Goal: Task Accomplishment & Management: Complete application form

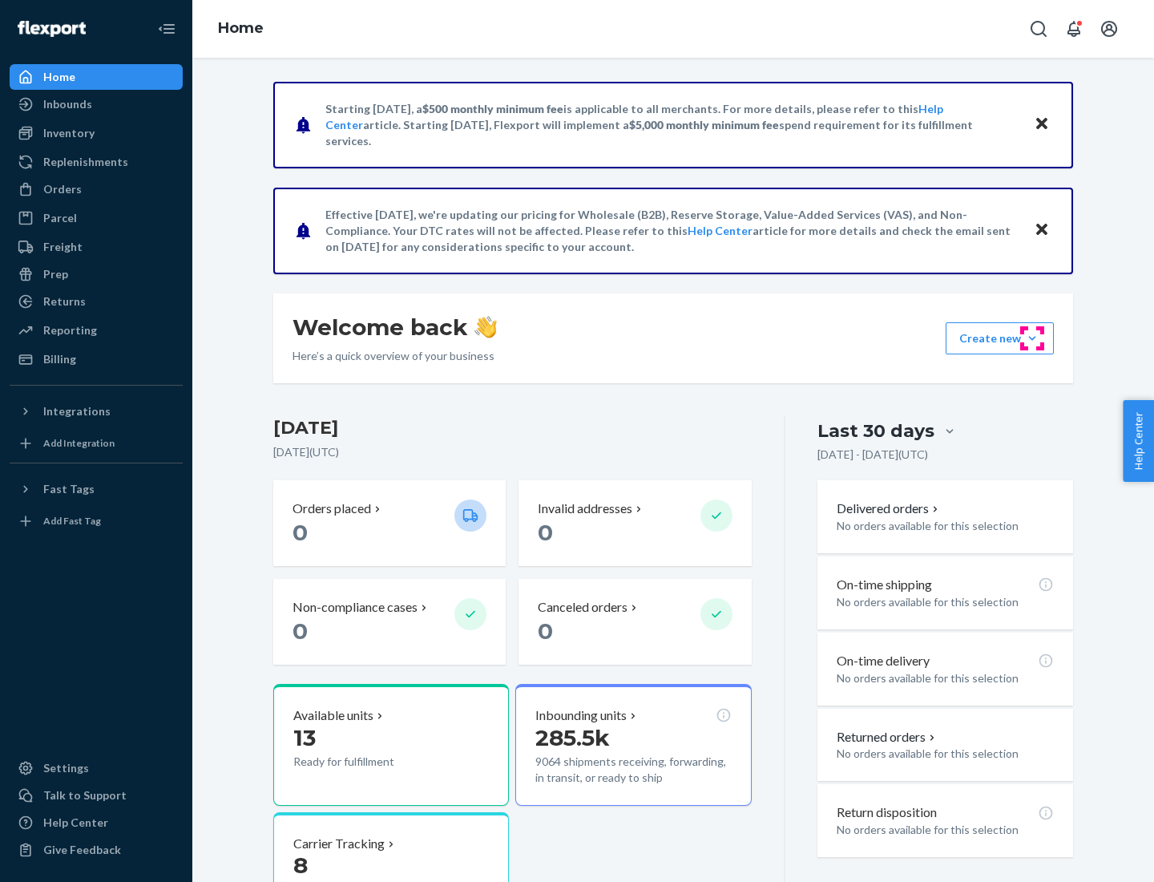
click at [1032, 338] on button "Create new Create new inbound Create new order Create new product" at bounding box center [1000, 338] width 108 height 32
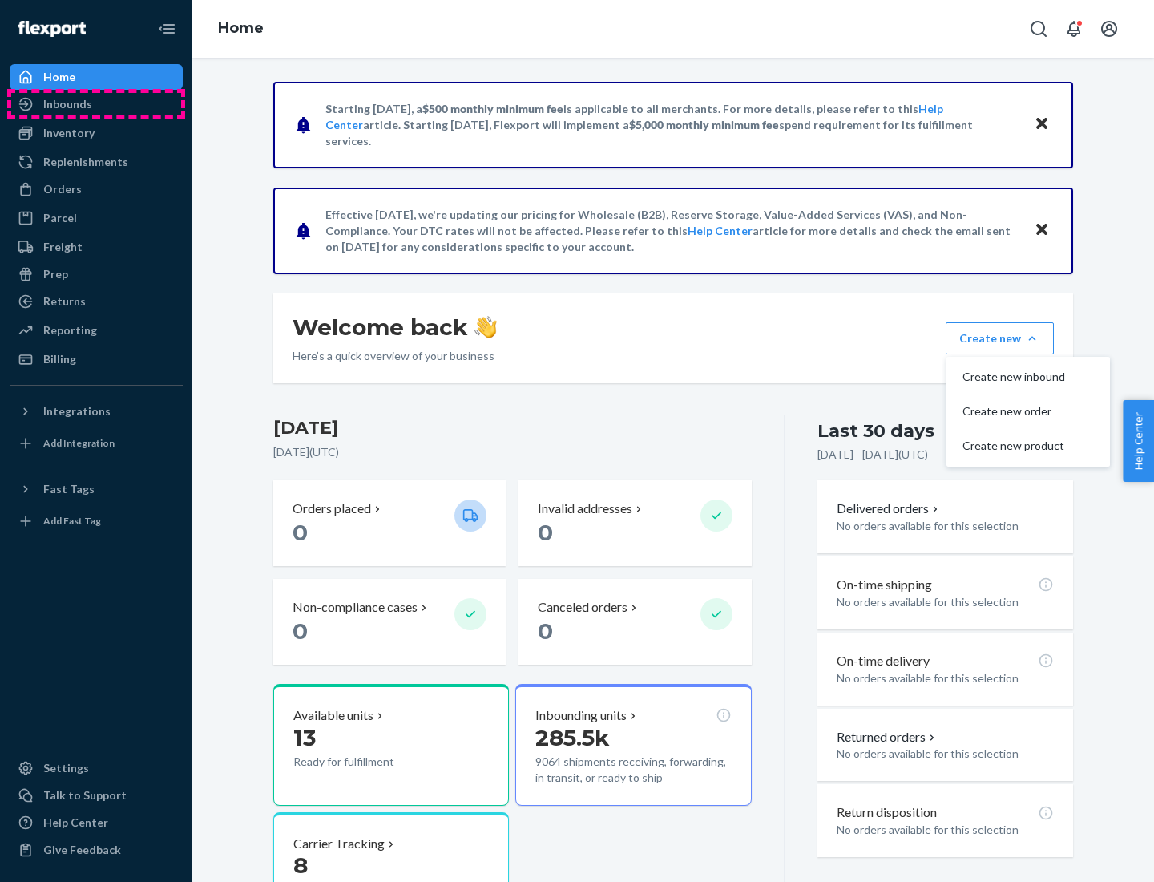
click at [96, 104] on div "Inbounds" at bounding box center [96, 104] width 170 height 22
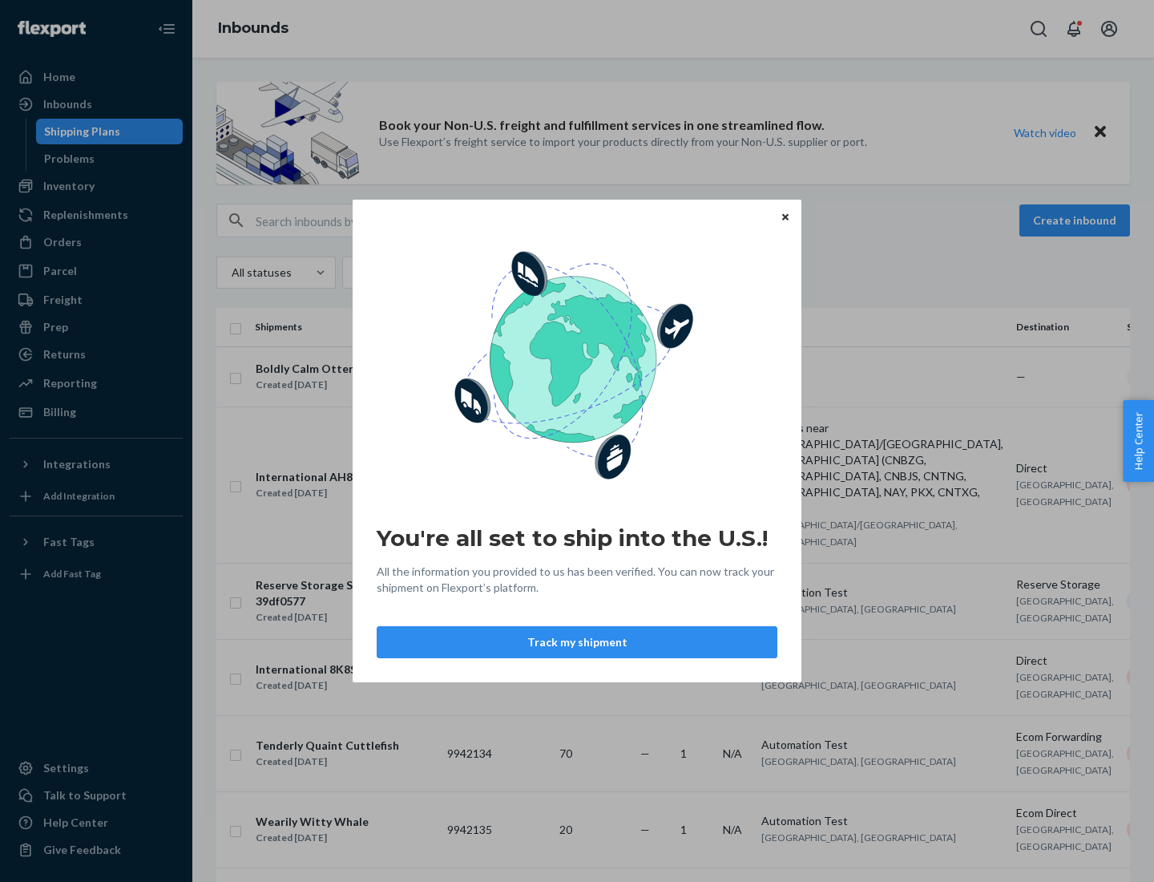
click at [577, 642] on button "Track my shipment" at bounding box center [577, 642] width 401 height 32
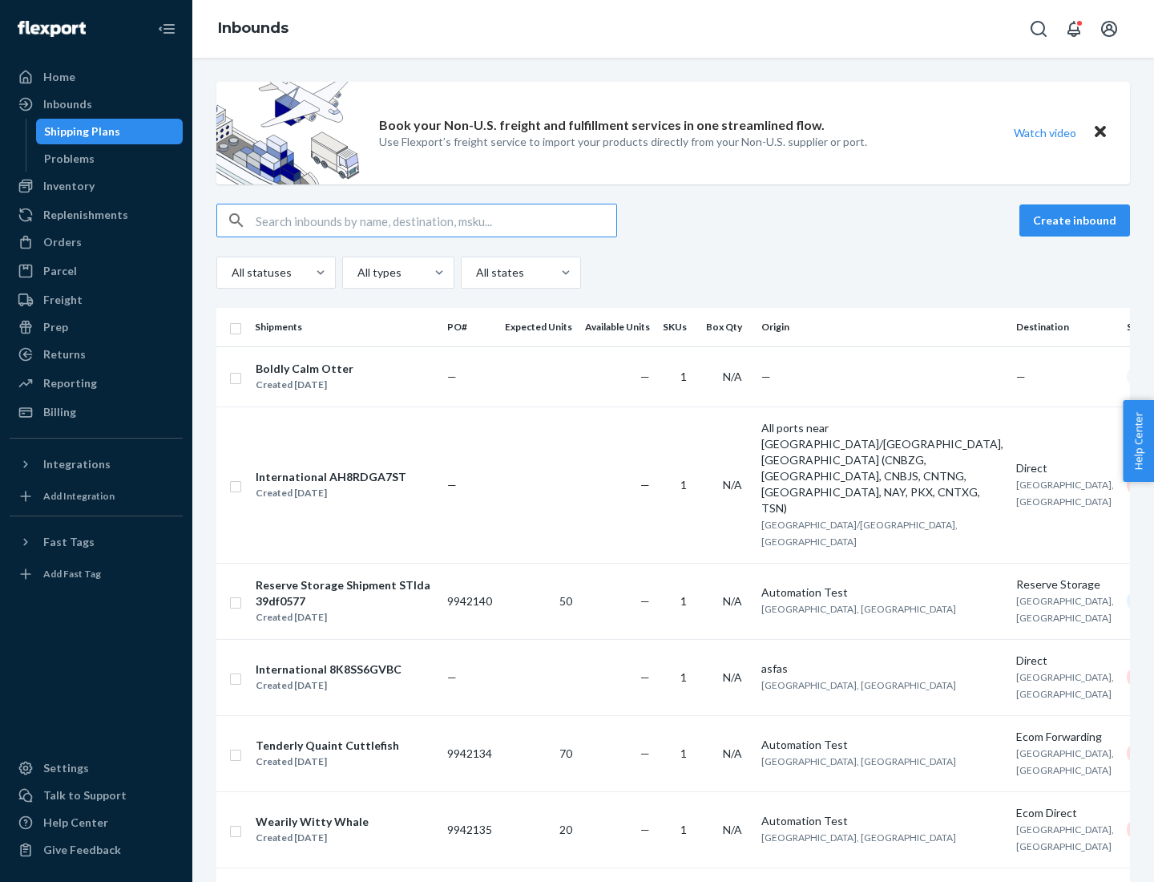
click at [1077, 220] on button "Create inbound" at bounding box center [1075, 220] width 111 height 32
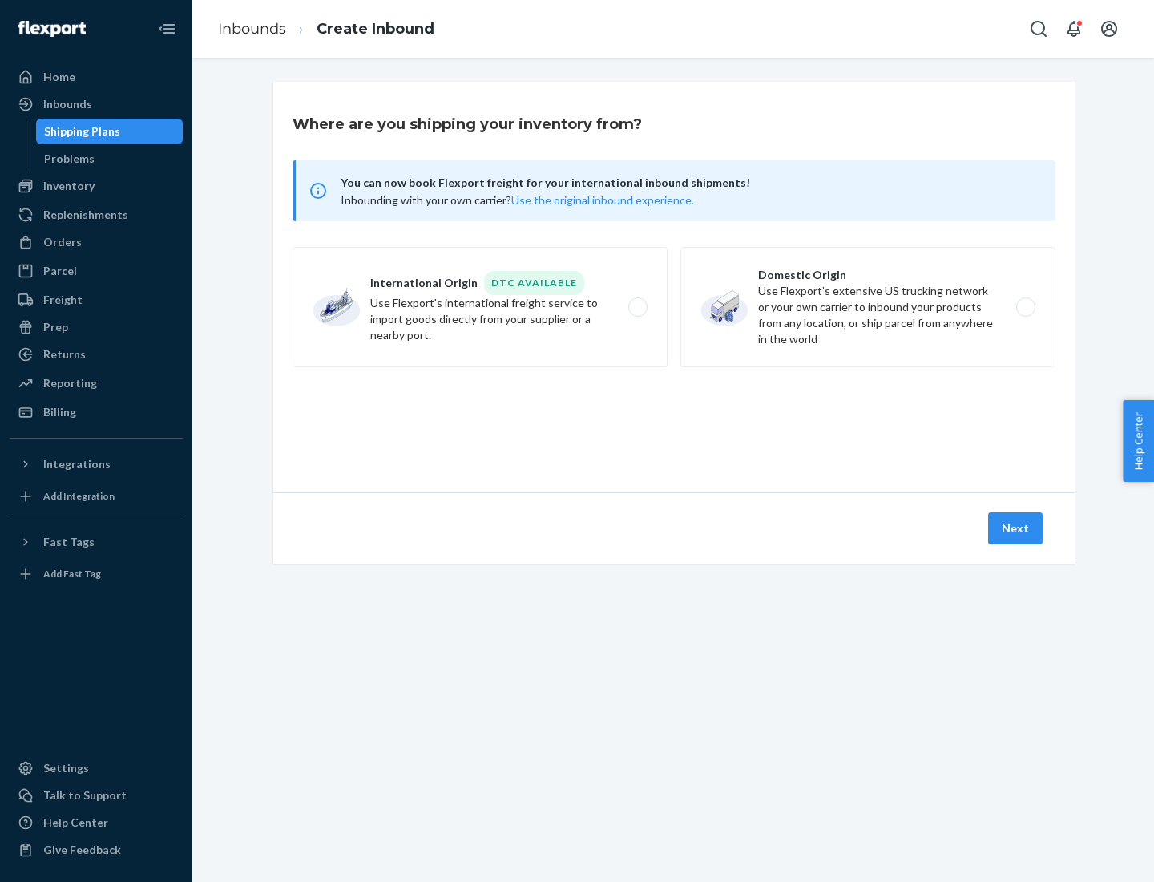
click at [480, 307] on label "International Origin DTC Available Use Flexport's international freight service…" at bounding box center [480, 307] width 375 height 120
click at [637, 307] on input "International Origin DTC Available Use Flexport's international freight service…" at bounding box center [642, 307] width 10 height 10
radio input "true"
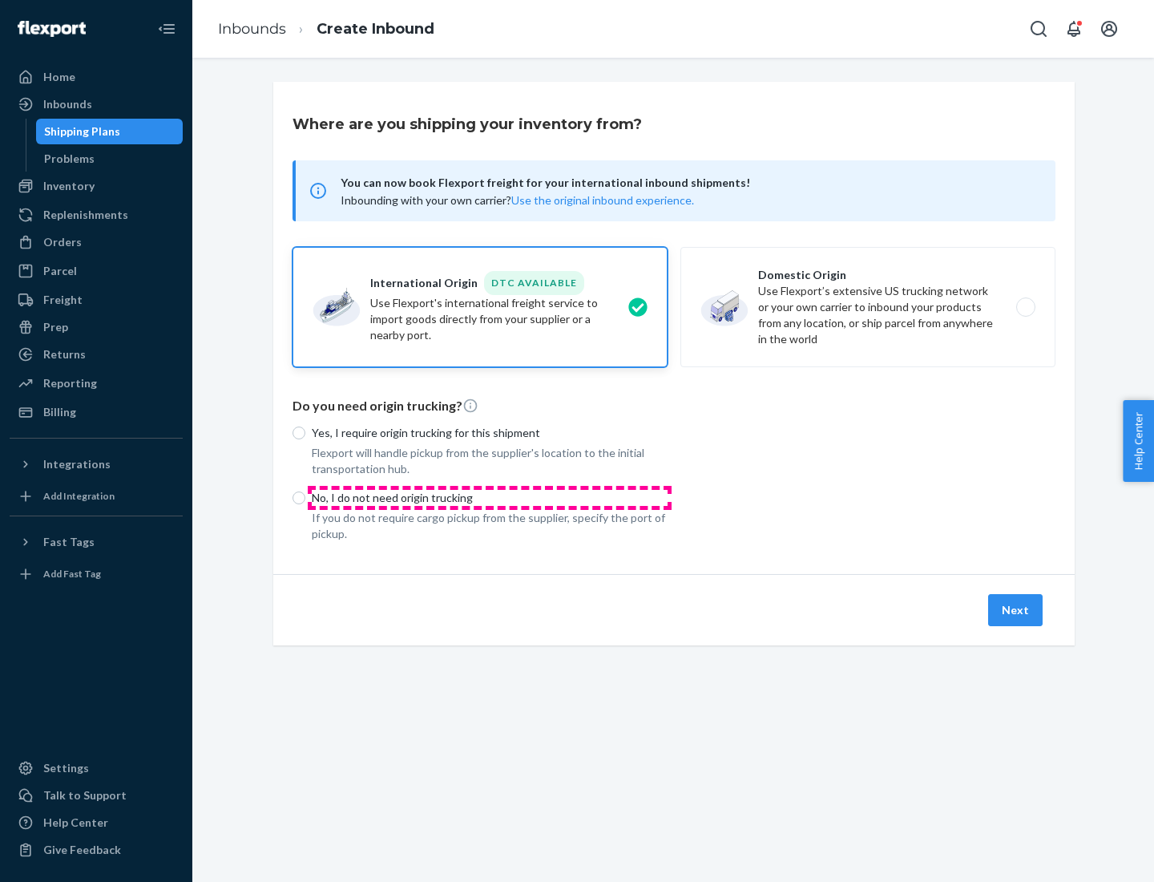
click at [490, 497] on p "No, I do not need origin trucking" at bounding box center [490, 498] width 356 height 16
click at [305, 497] on input "No, I do not need origin trucking" at bounding box center [299, 497] width 13 height 13
radio input "true"
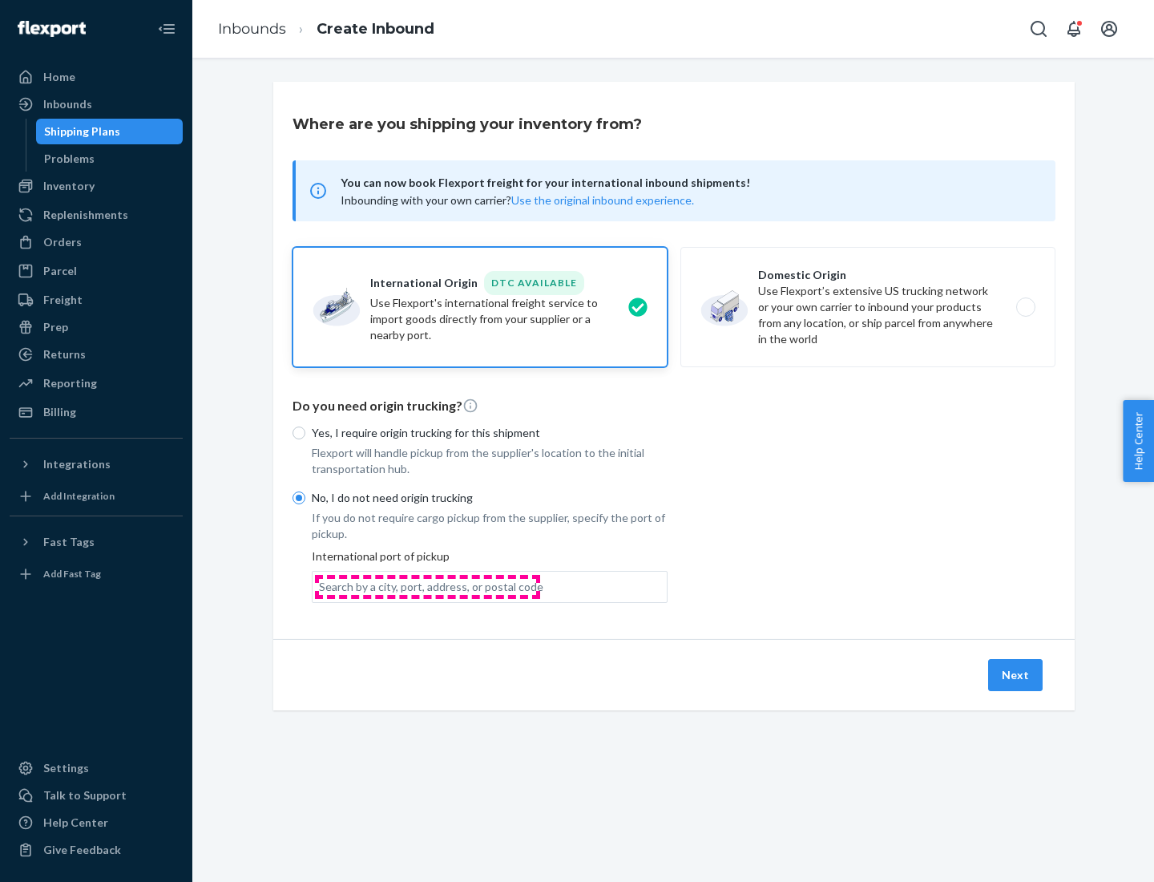
click at [427, 586] on div "Search by a city, port, address, or postal code" at bounding box center [431, 587] width 224 height 16
click at [321, 586] on input "Search by a city, port, address, or postal code" at bounding box center [320, 587] width 2 height 16
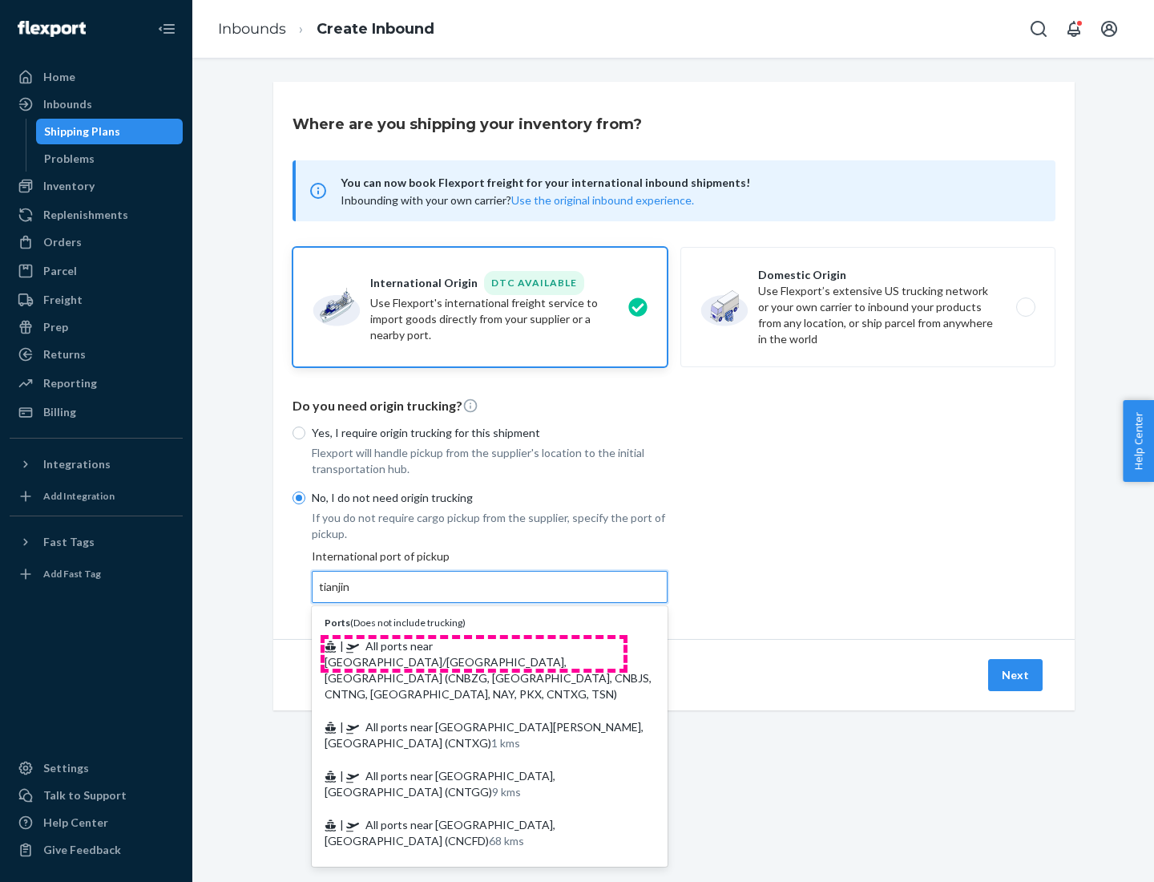
click at [474, 645] on span "| All ports near [GEOGRAPHIC_DATA]/[GEOGRAPHIC_DATA], [GEOGRAPHIC_DATA] (CNBZG,…" at bounding box center [488, 670] width 327 height 62
click at [352, 595] on input "tianjin" at bounding box center [335, 587] width 33 height 16
type input "All ports near [GEOGRAPHIC_DATA]/[GEOGRAPHIC_DATA], [GEOGRAPHIC_DATA] (CNBZG, […"
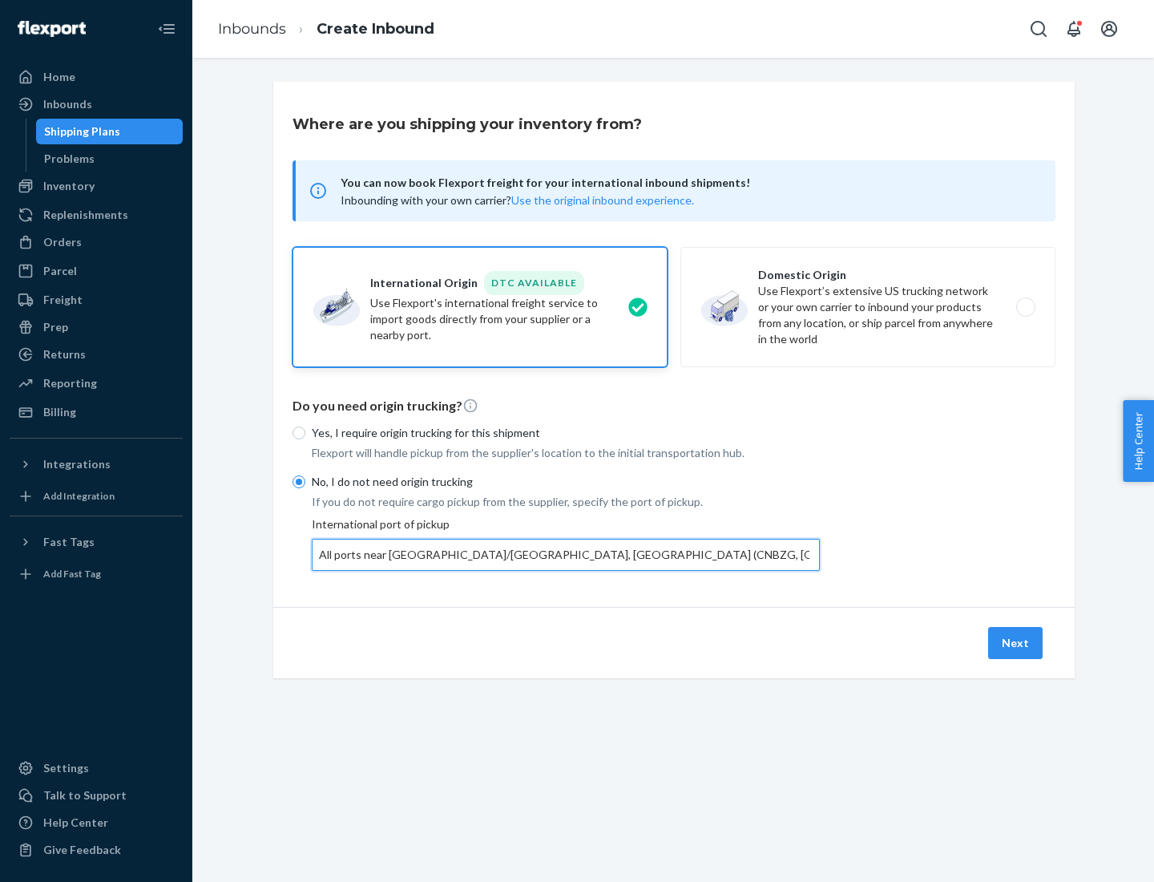
click at [1016, 642] on button "Next" at bounding box center [1015, 643] width 55 height 32
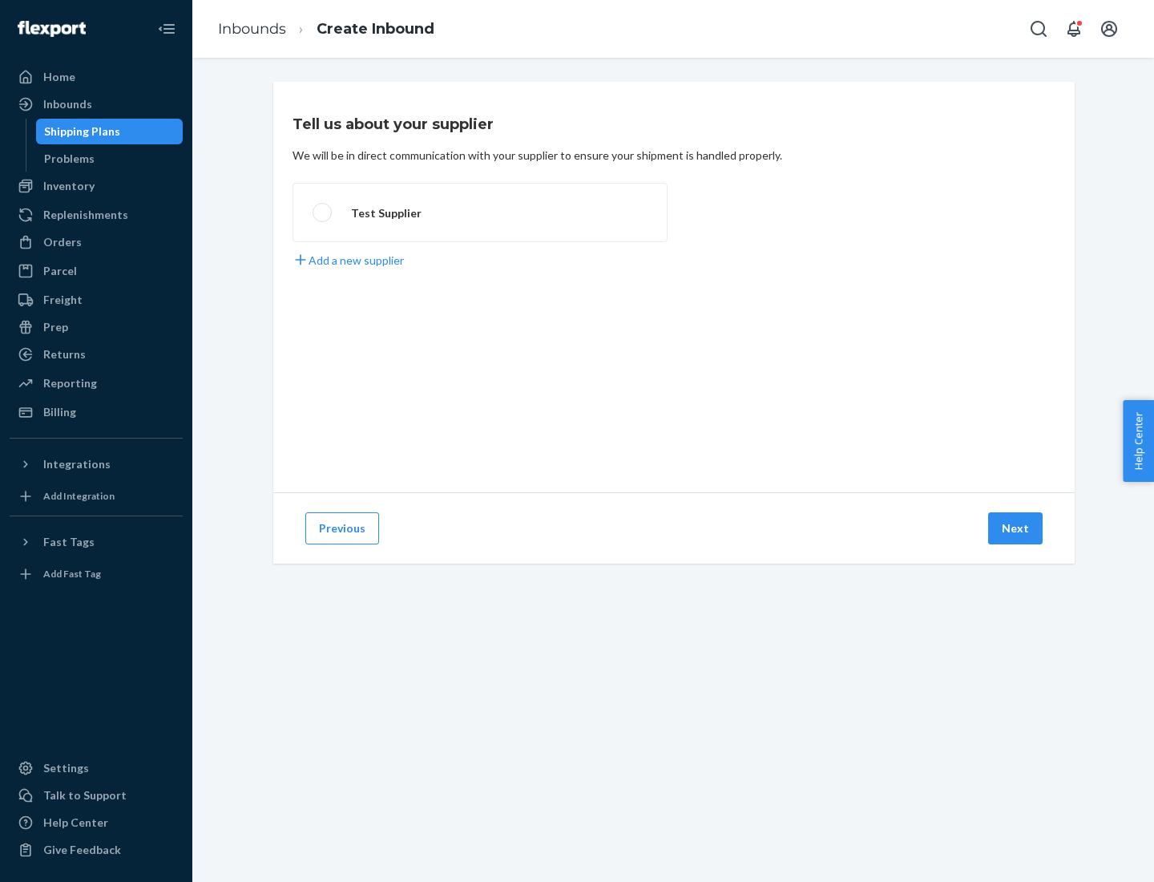
click at [480, 212] on label "Test Supplier" at bounding box center [480, 212] width 375 height 59
click at [323, 212] on input "Test Supplier" at bounding box center [318, 213] width 10 height 10
radio input "true"
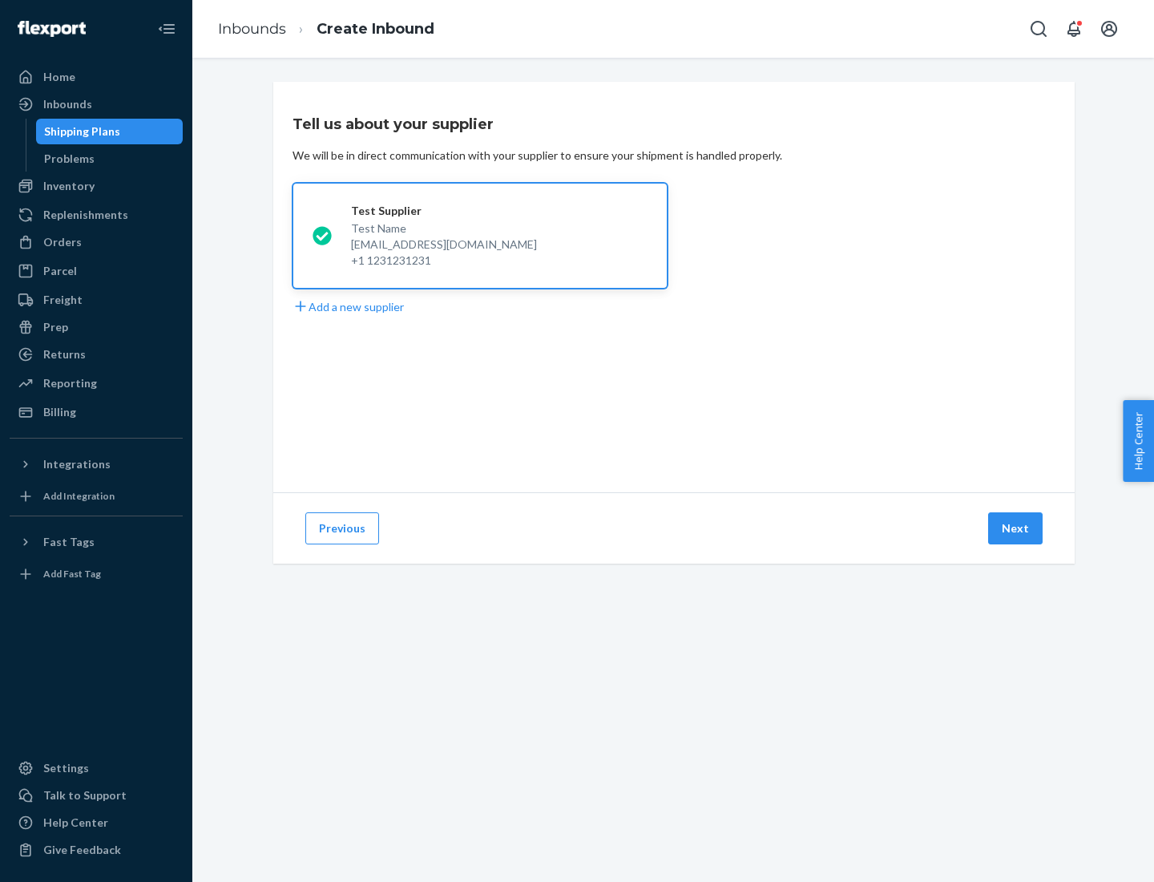
click at [1016, 528] on button "Next" at bounding box center [1015, 528] width 55 height 32
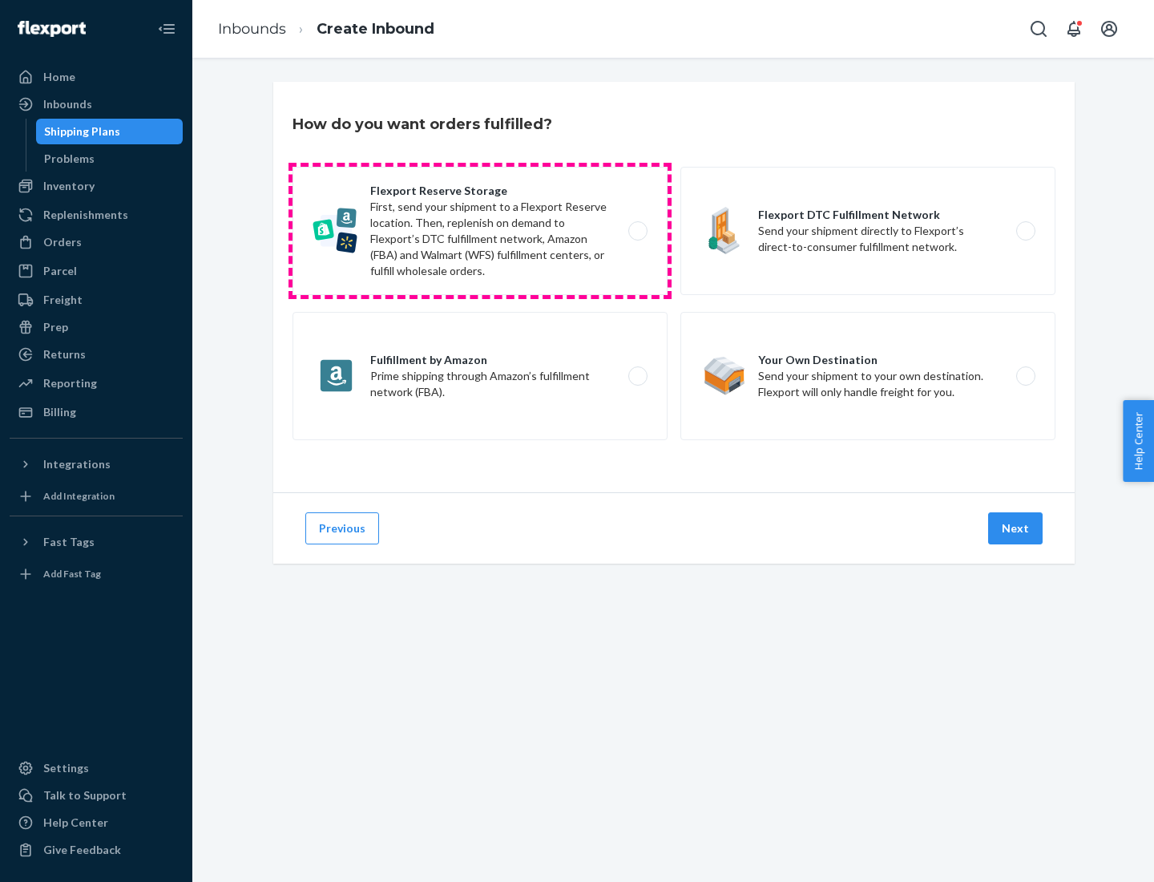
click at [480, 231] on label "Flexport Reserve Storage First, send your shipment to a Flexport Reserve locati…" at bounding box center [480, 231] width 375 height 128
click at [637, 231] on input "Flexport Reserve Storage First, send your shipment to a Flexport Reserve locati…" at bounding box center [642, 231] width 10 height 10
radio input "true"
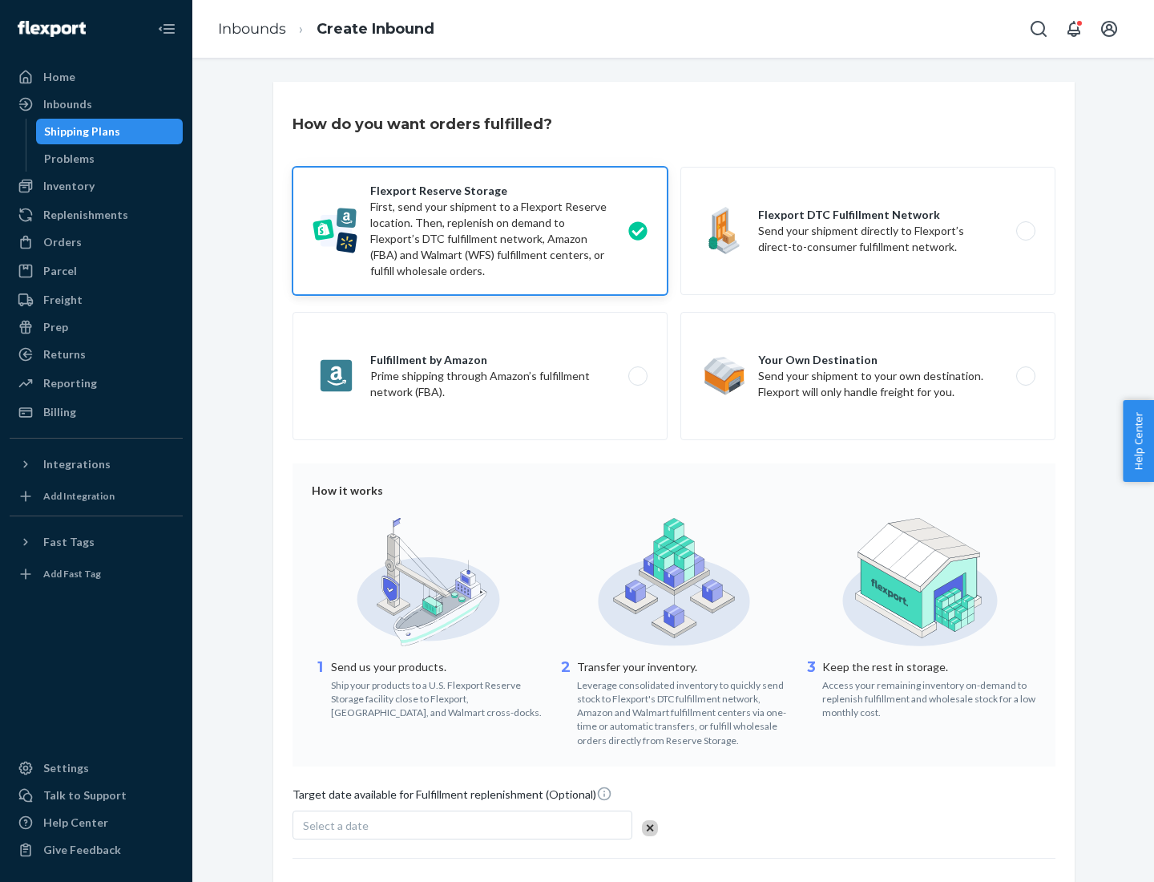
scroll to position [131, 0]
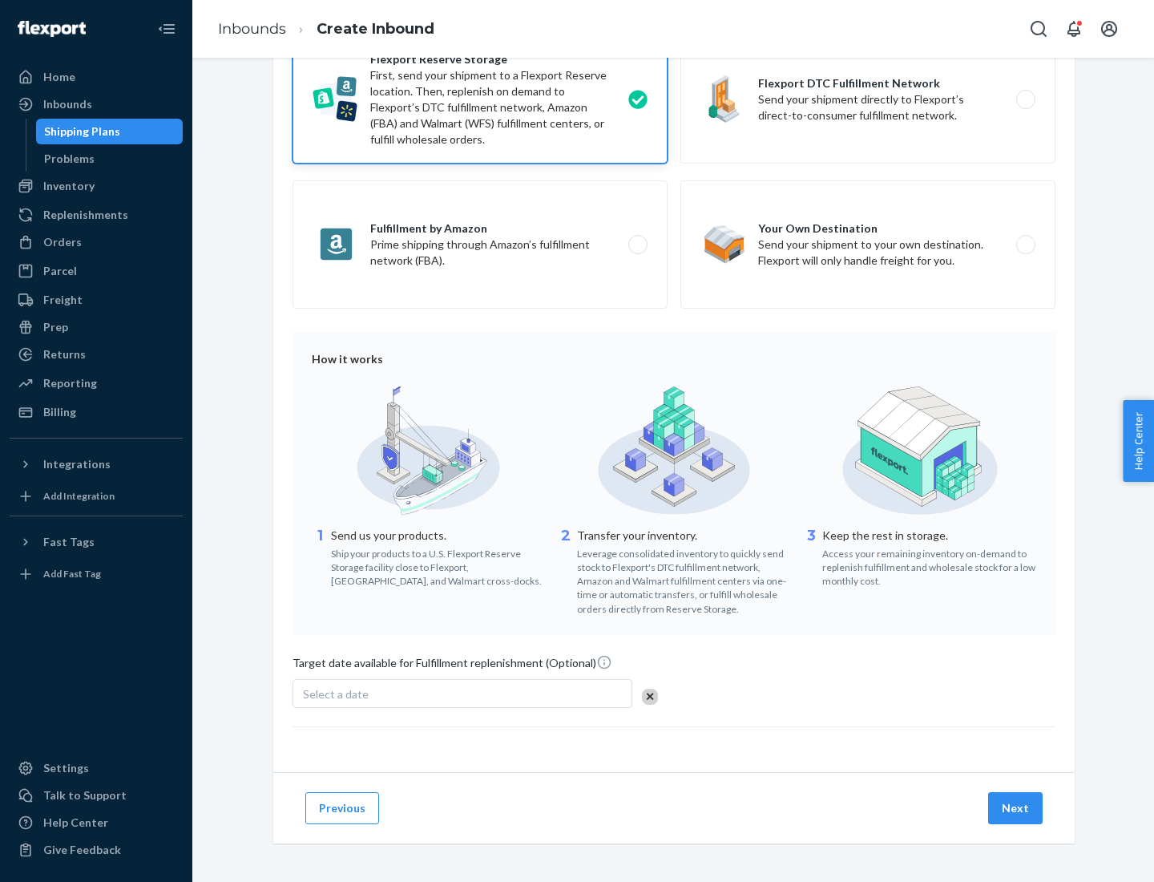
click at [1016, 807] on button "Next" at bounding box center [1015, 808] width 55 height 32
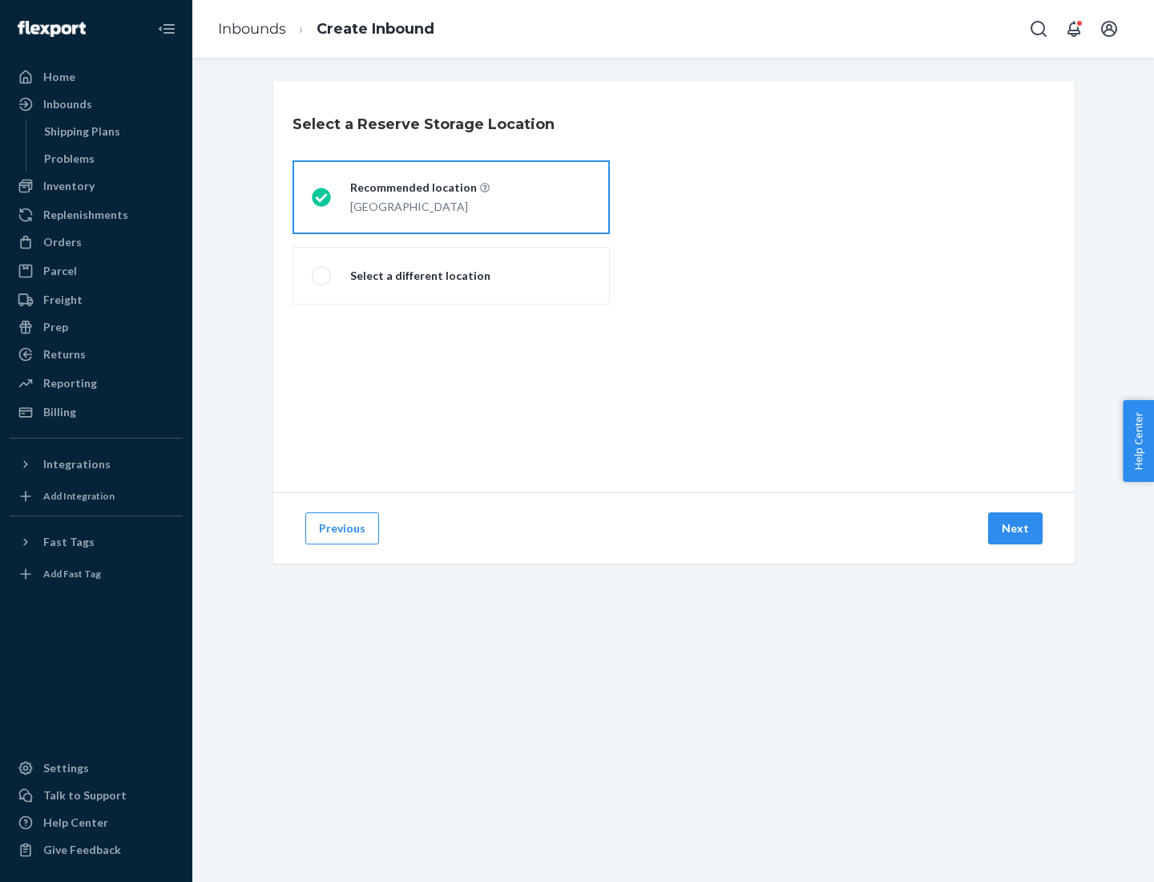
click at [451, 197] on div "[GEOGRAPHIC_DATA]" at bounding box center [419, 205] width 139 height 19
click at [322, 197] on input "Recommended location [GEOGRAPHIC_DATA]" at bounding box center [317, 197] width 10 height 10
click at [1016, 528] on button "Next" at bounding box center [1015, 528] width 55 height 32
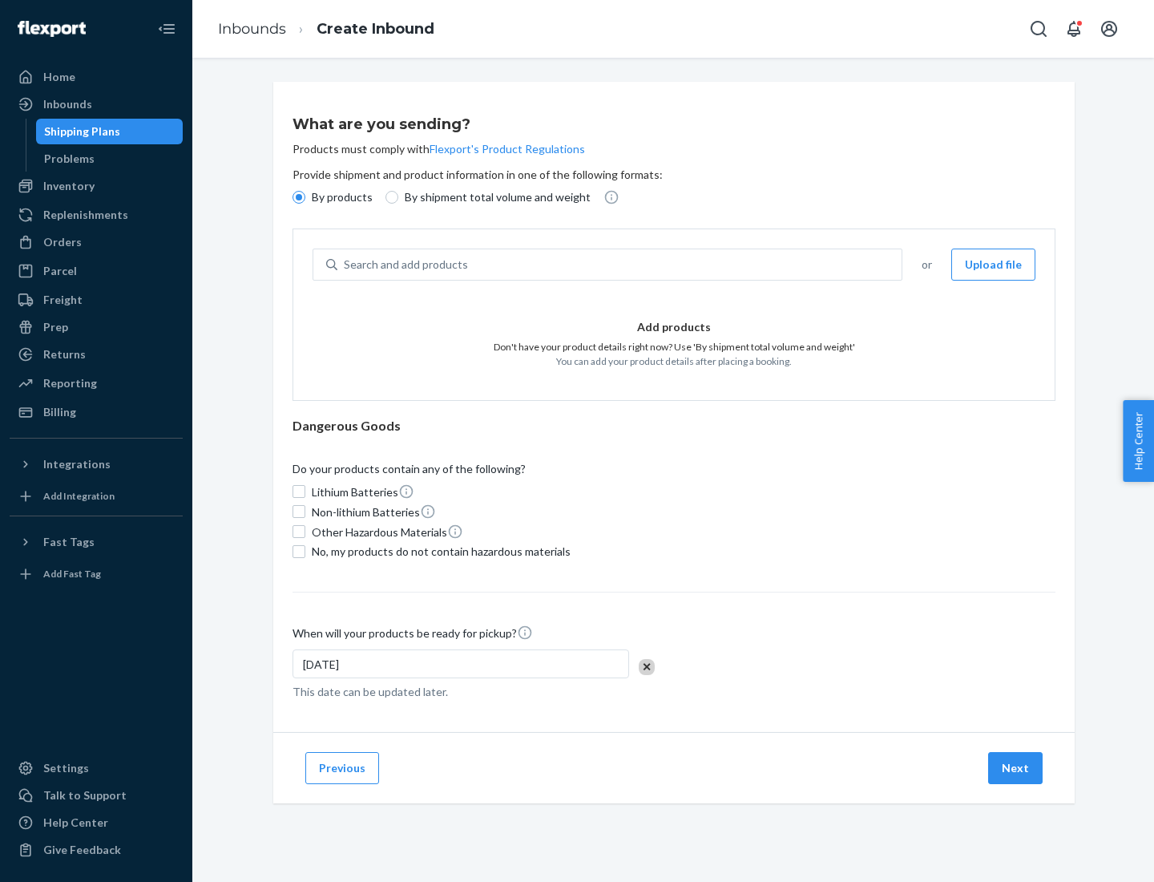
click at [620, 264] on div "Search and add products" at bounding box center [619, 264] width 564 height 29
click at [345, 264] on input "Search and add products" at bounding box center [345, 264] width 2 height 16
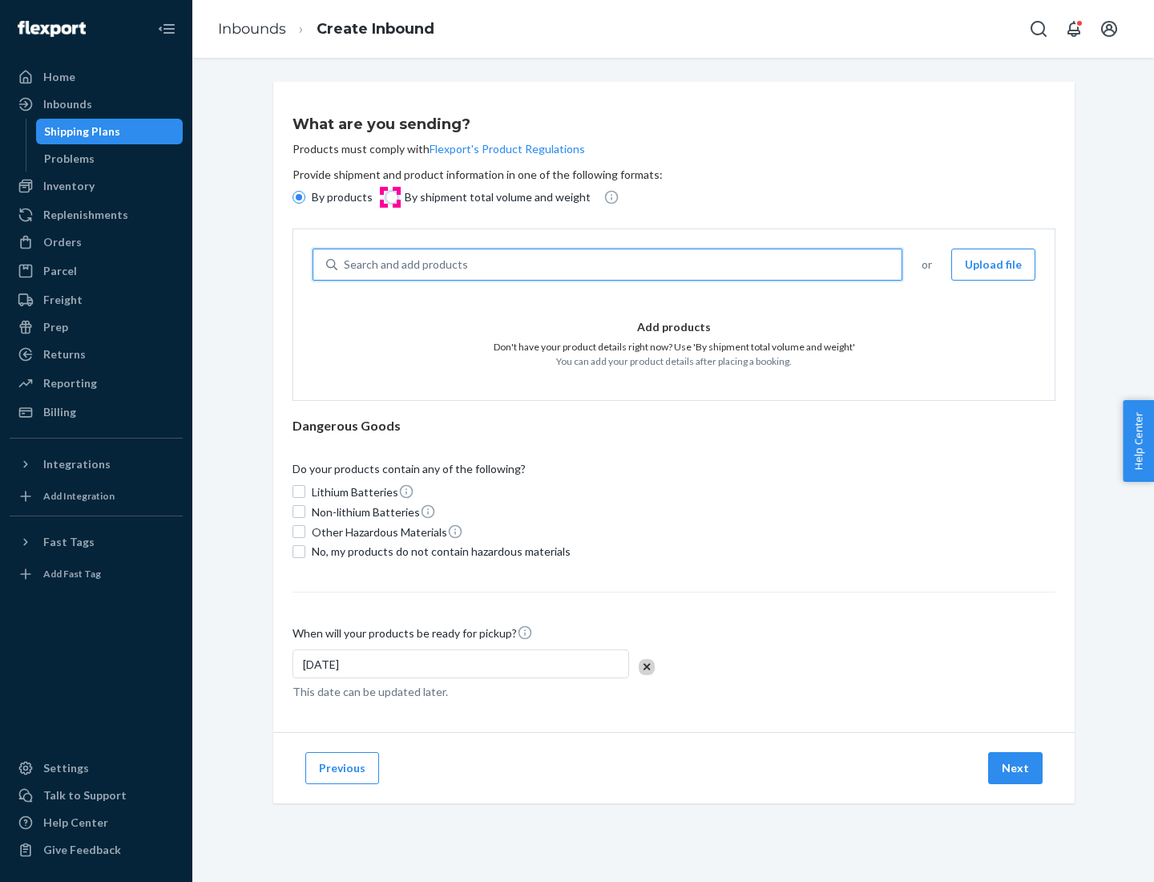
click at [390, 197] on input "By shipment total volume and weight" at bounding box center [392, 197] width 13 height 13
radio input "true"
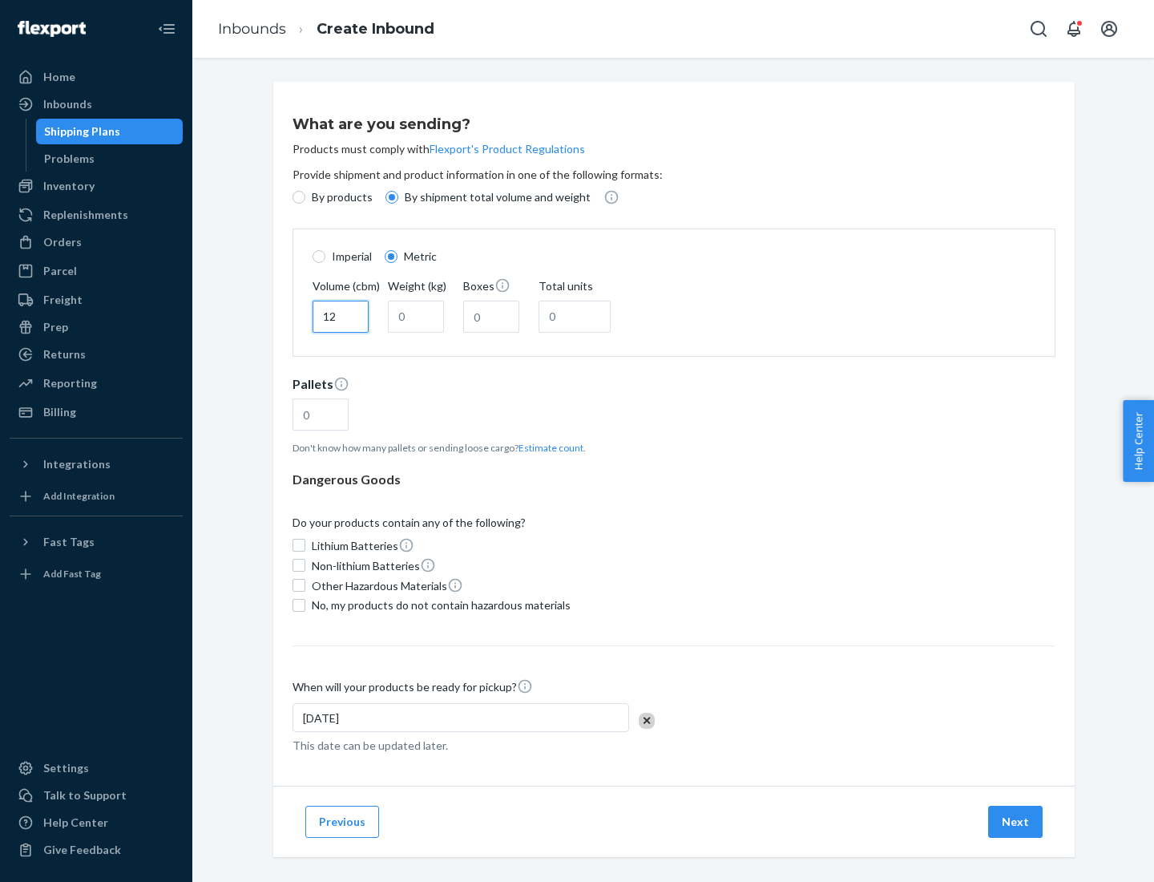
type input "12"
type input "22"
type input "222"
type input "121"
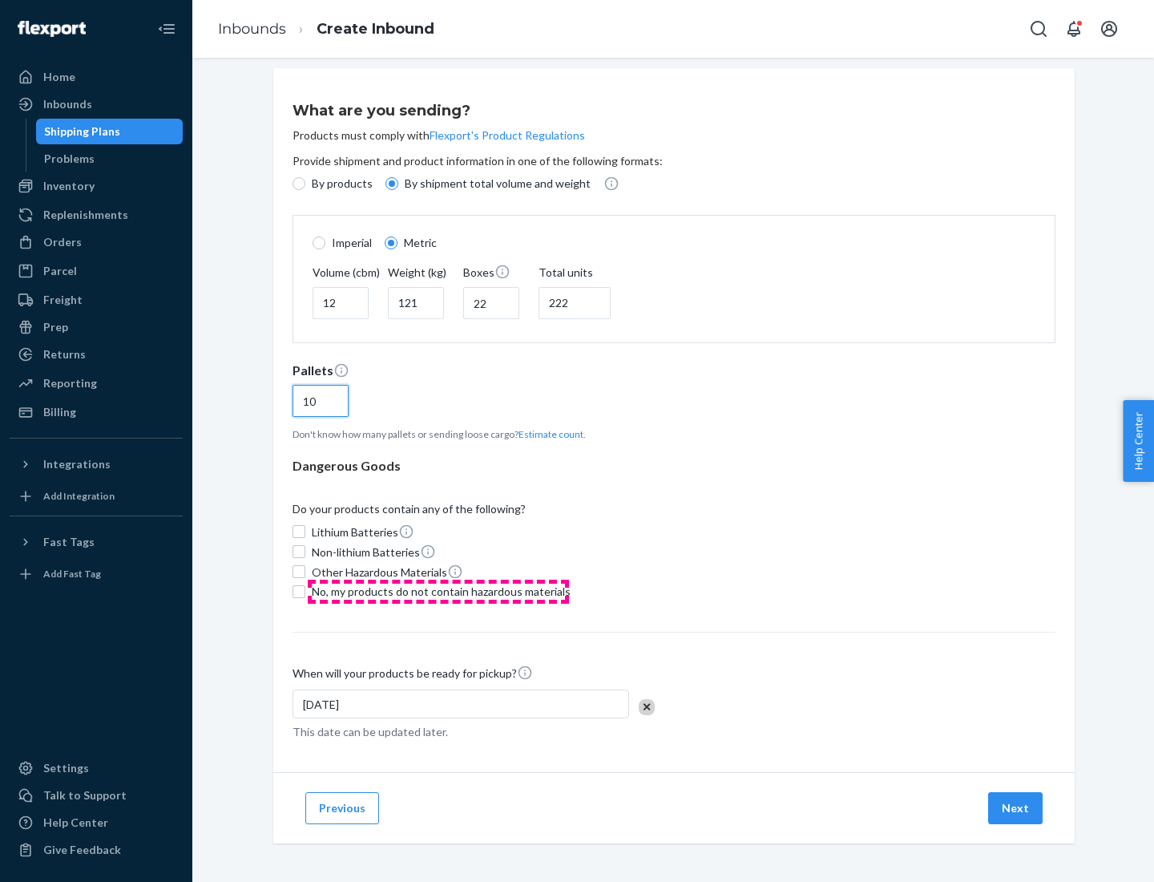
type input "10"
click at [438, 591] on span "No, my products do not contain hazardous materials" at bounding box center [441, 591] width 259 height 16
click at [305, 591] on input "No, my products do not contain hazardous materials" at bounding box center [299, 591] width 13 height 13
checkbox input "true"
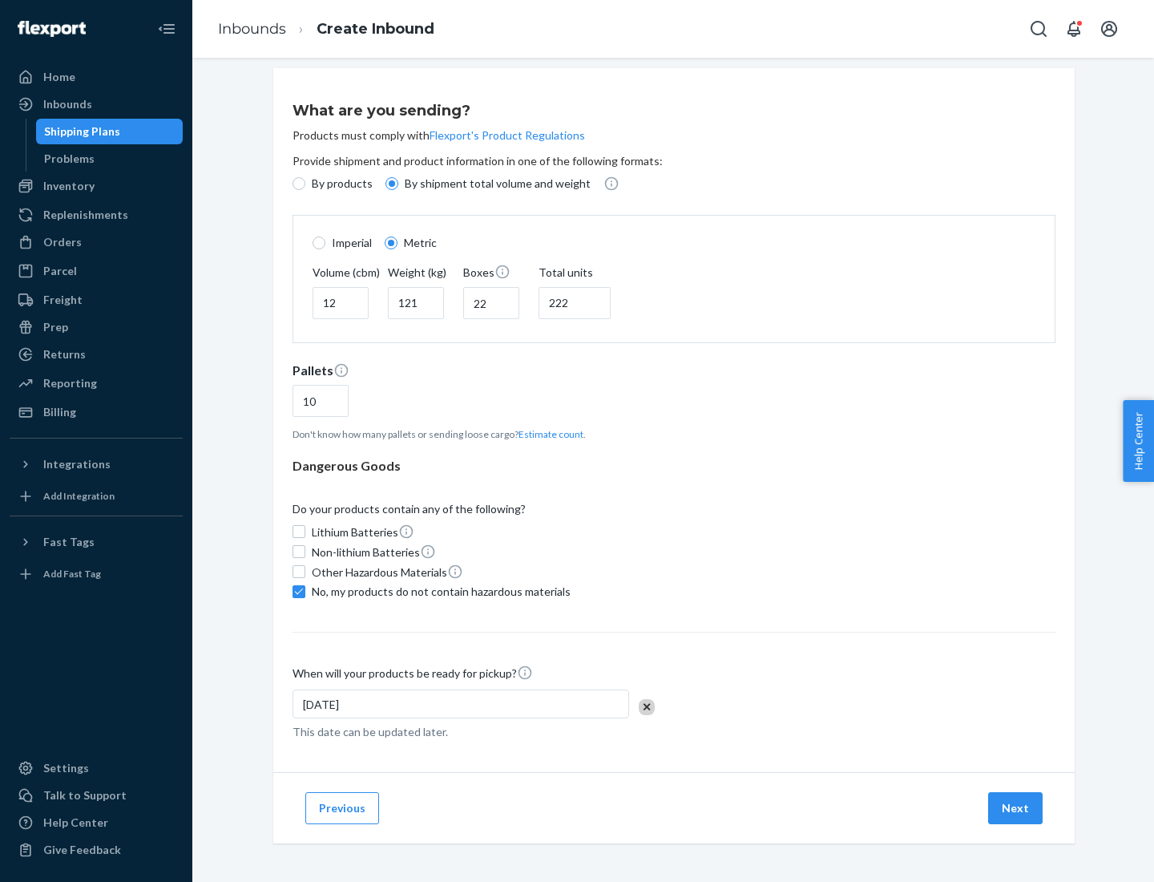
click at [1016, 807] on button "Next" at bounding box center [1015, 808] width 55 height 32
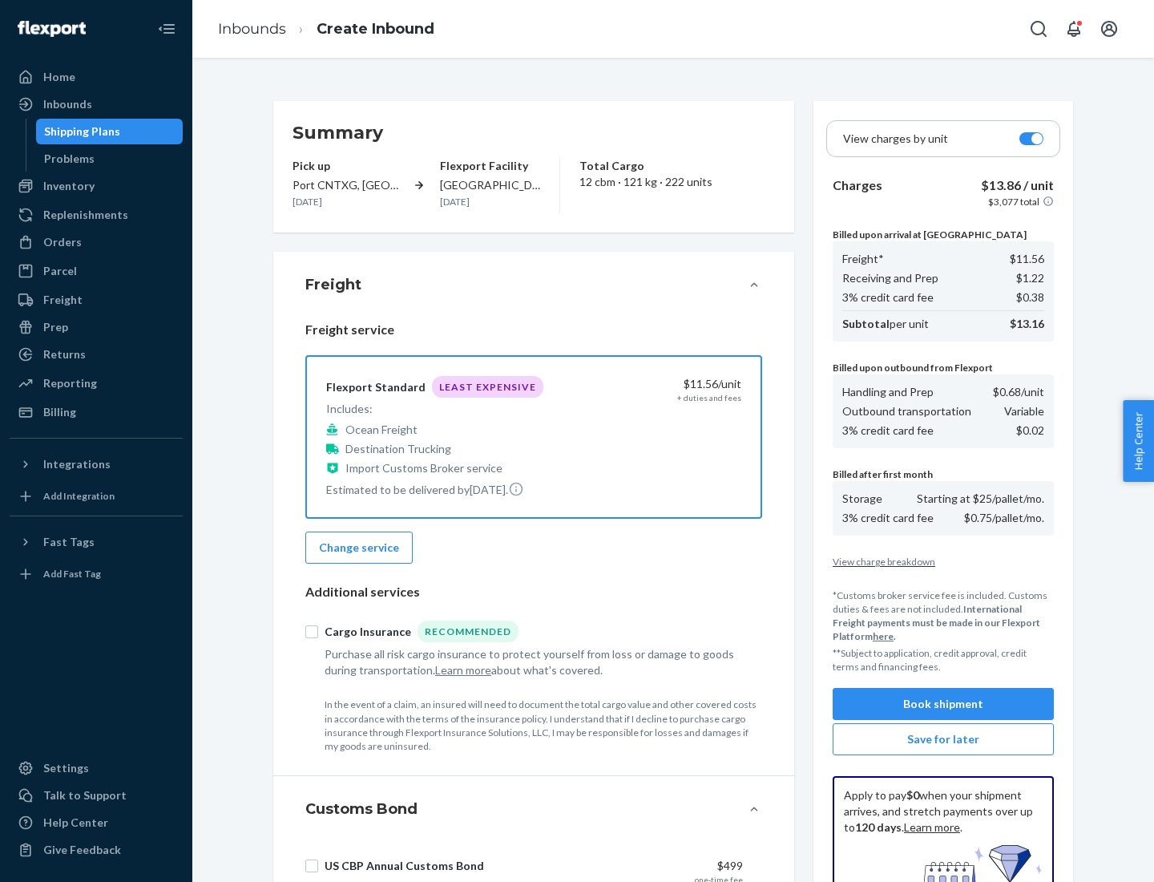
scroll to position [234, 0]
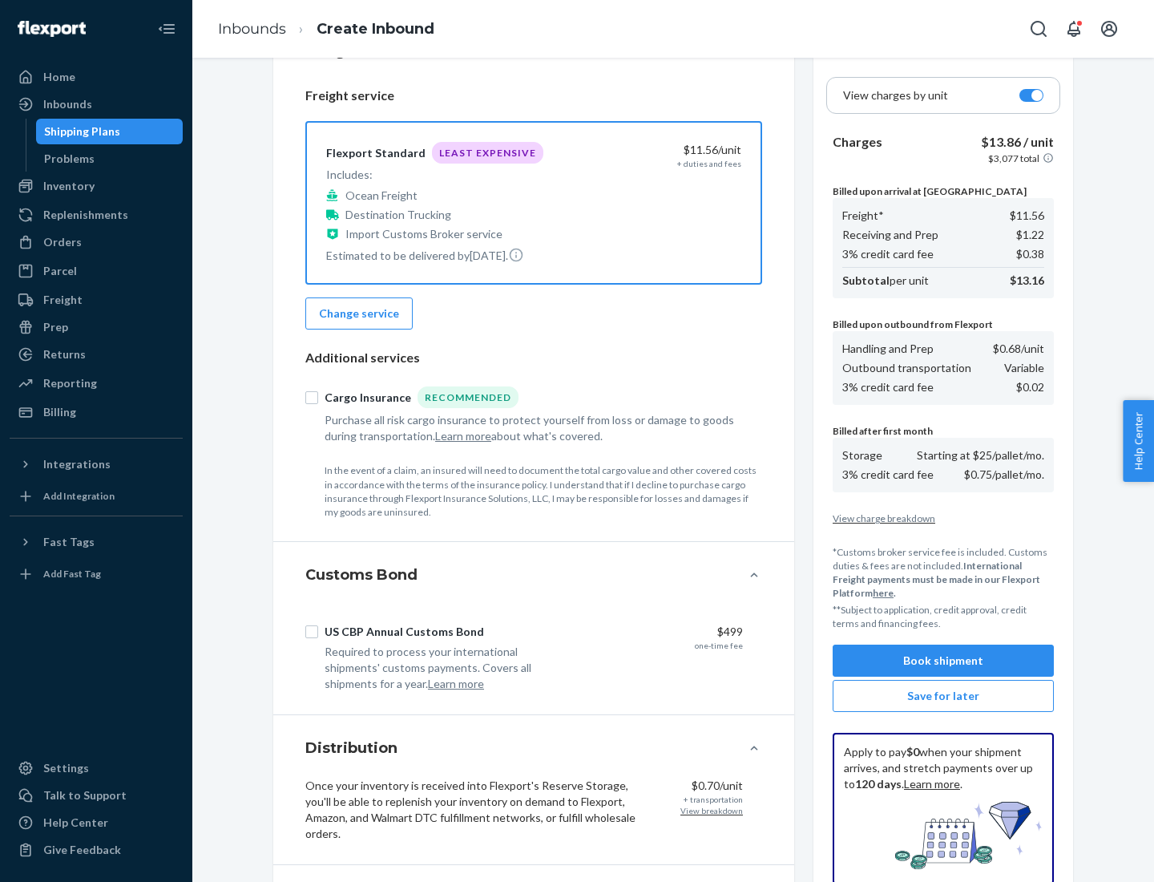
click at [943, 660] on button "Book shipment" at bounding box center [943, 660] width 221 height 32
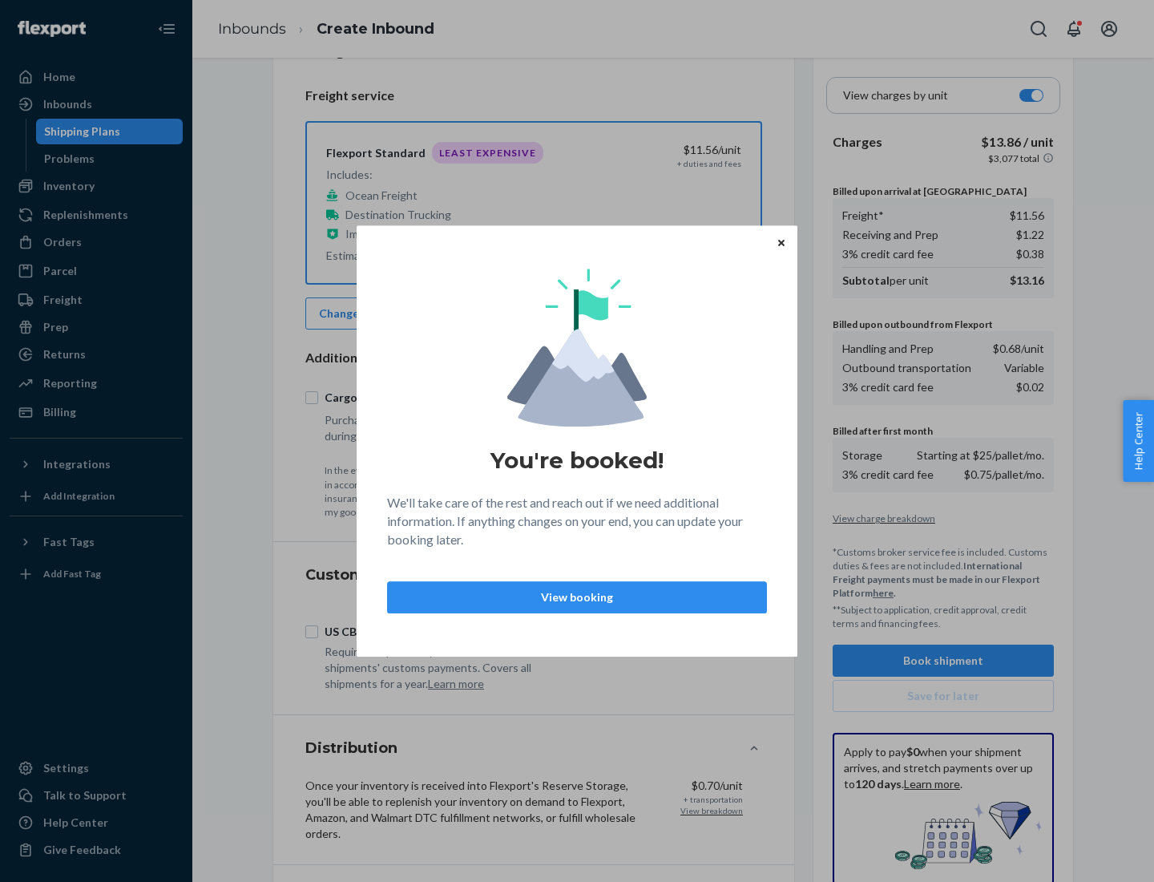
click at [577, 596] on p "View booking" at bounding box center [577, 597] width 353 height 16
